Goal: Obtain resource: Download file/media

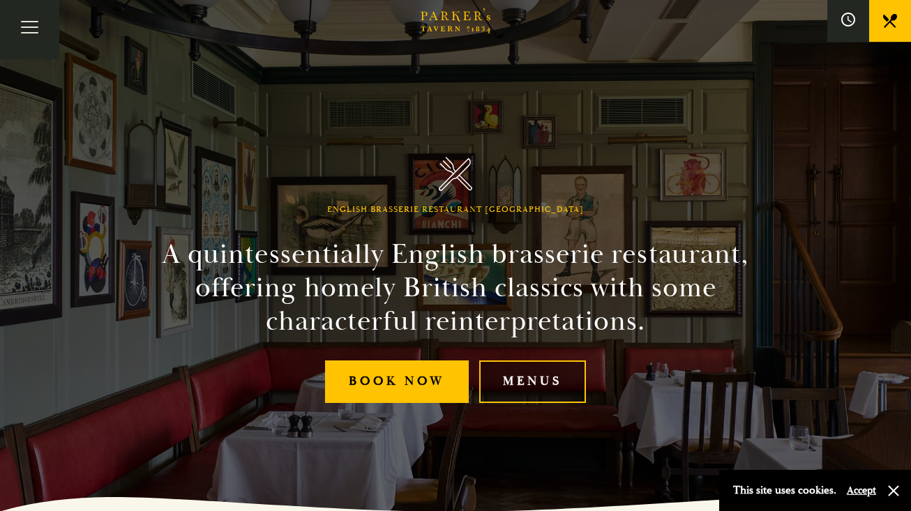
click at [543, 386] on link "Menus" at bounding box center [532, 381] width 107 height 43
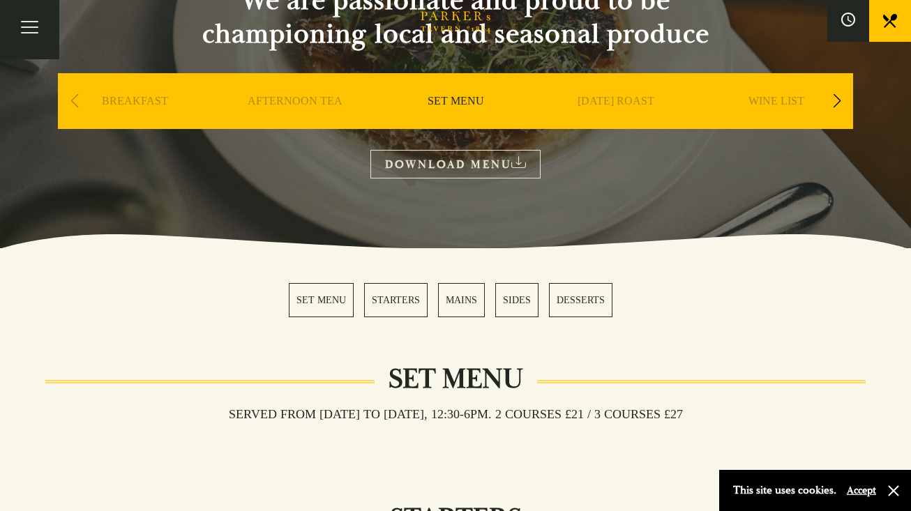
scroll to position [173, 0]
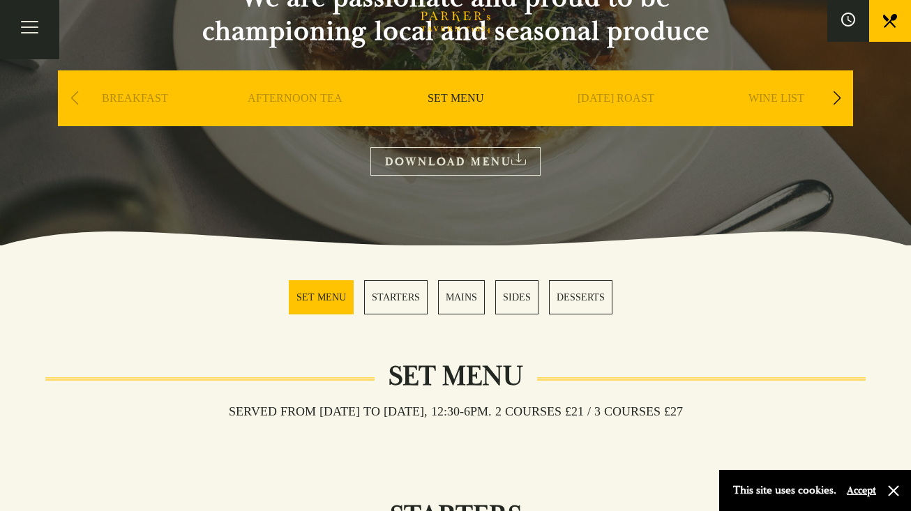
click at [464, 295] on link "MAINS" at bounding box center [461, 297] width 47 height 34
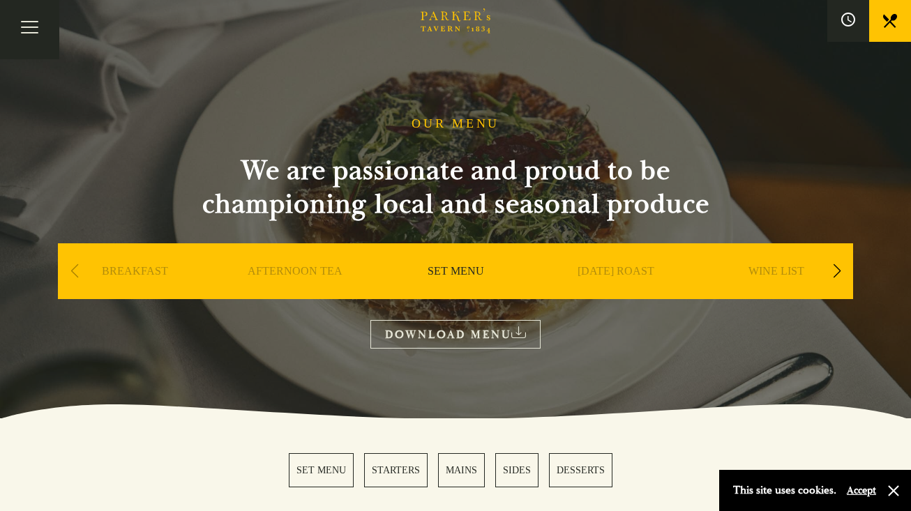
click at [835, 271] on div "Next slide" at bounding box center [836, 271] width 19 height 31
click at [611, 270] on link "A LA CARTE" at bounding box center [616, 292] width 65 height 56
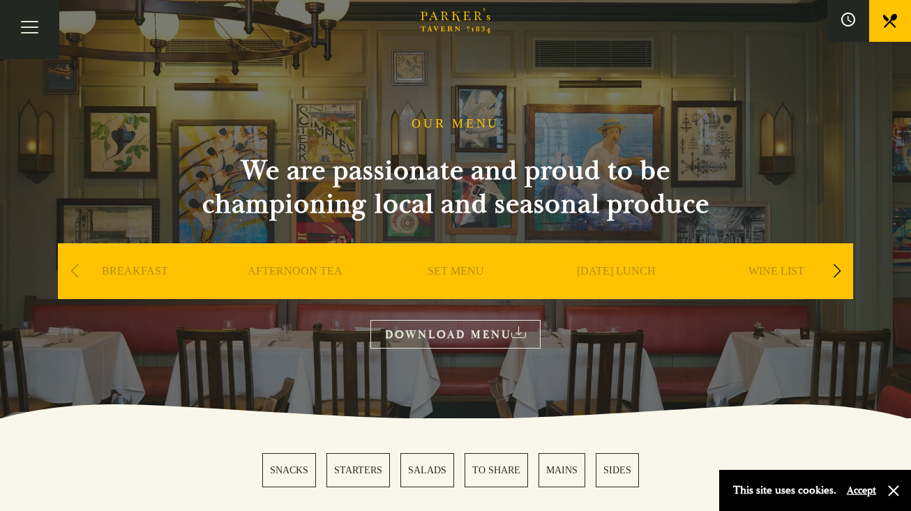
click at [459, 333] on link "DOWNLOAD MENU" at bounding box center [455, 334] width 170 height 29
